Goal: Information Seeking & Learning: Learn about a topic

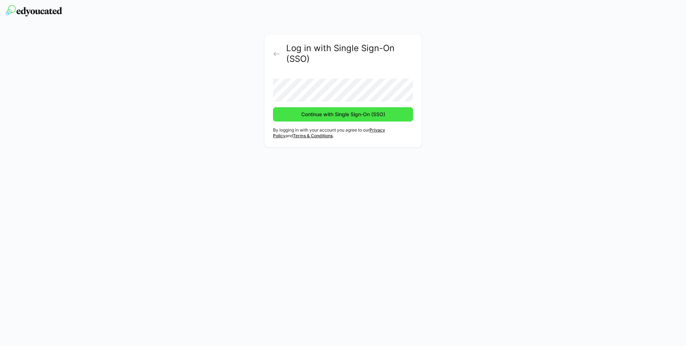
click at [325, 118] on span "Continue with Single Sign-On (SSO)" at bounding box center [343, 114] width 140 height 14
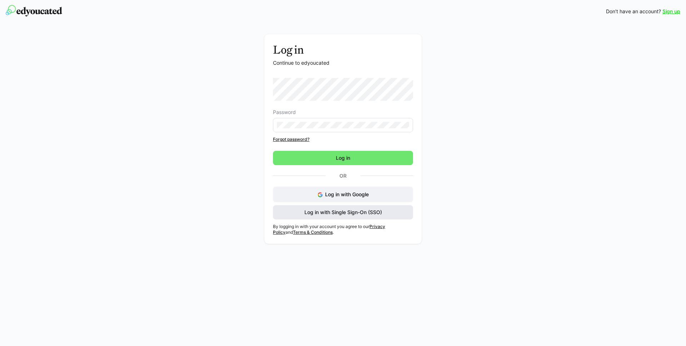
click at [373, 213] on span "Log in with Single Sign-On (SSO)" at bounding box center [343, 212] width 80 height 7
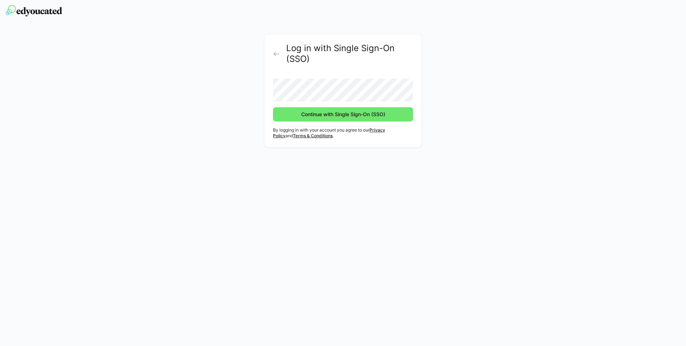
click at [273, 107] on button "Continue with Single Sign-On (SSO)" at bounding box center [343, 114] width 140 height 14
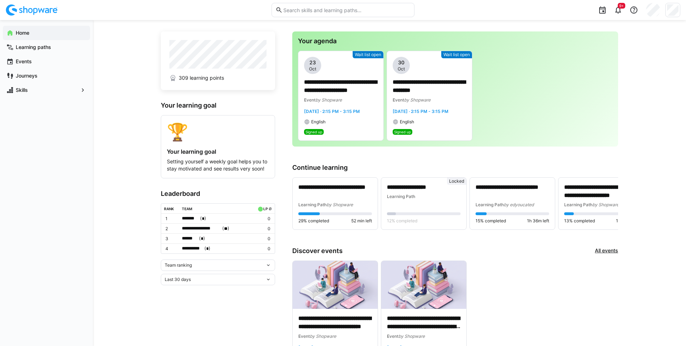
scroll to position [5, 0]
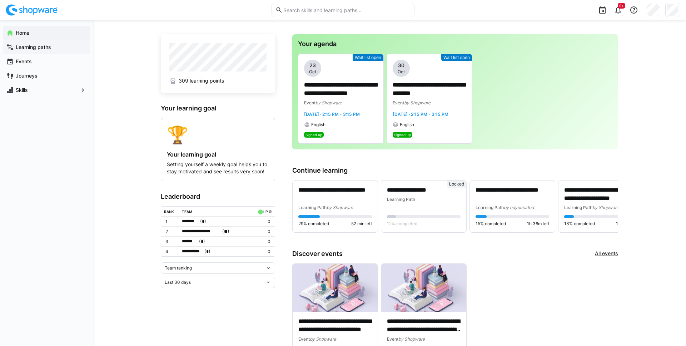
click at [0, 0] on app-navigation-label "Learning paths" at bounding box center [0, 0] width 0 height 0
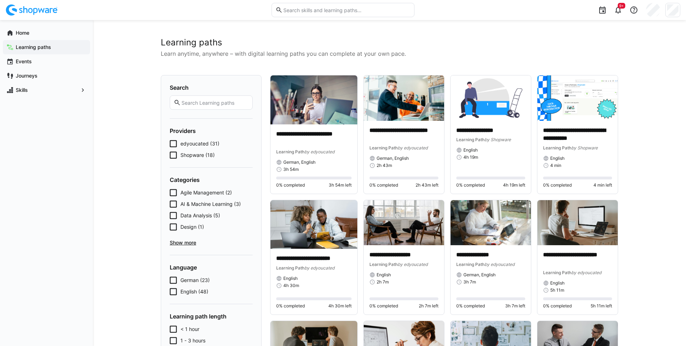
click at [222, 100] on input "text" at bounding box center [215, 102] width 68 height 6
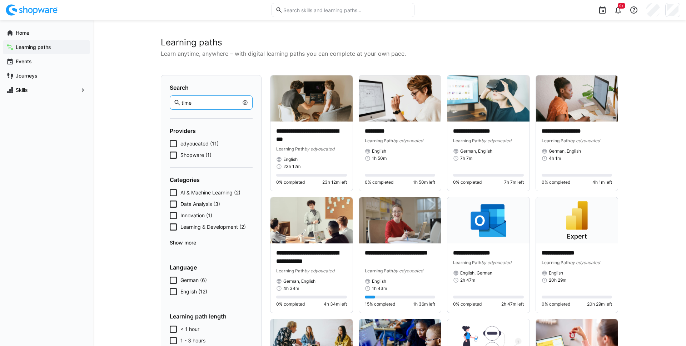
drag, startPoint x: 206, startPoint y: 103, endPoint x: 174, endPoint y: 99, distance: 32.4
click at [174, 99] on eds-input "time" at bounding box center [211, 102] width 83 height 14
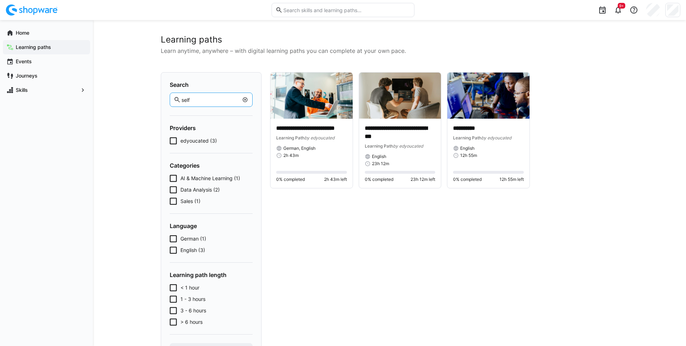
scroll to position [3, 0]
drag, startPoint x: 194, startPoint y: 99, endPoint x: 179, endPoint y: 99, distance: 14.7
click at [179, 99] on eds-input "self" at bounding box center [211, 99] width 83 height 14
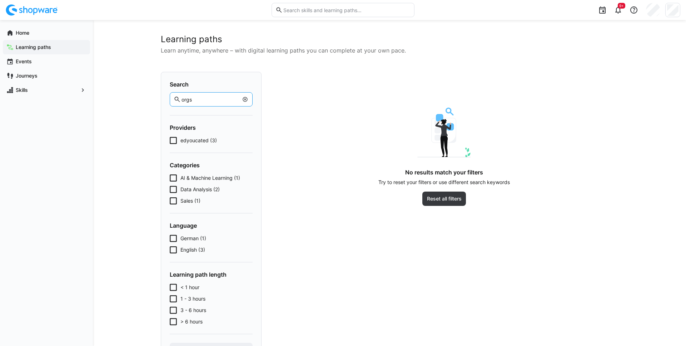
scroll to position [0, 0]
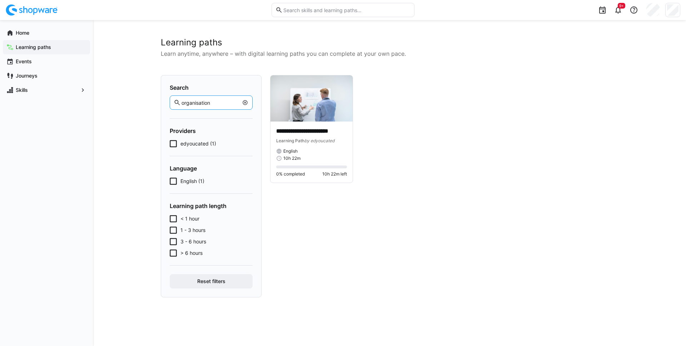
type input "organisation"
